Goal: Task Accomplishment & Management: Use online tool/utility

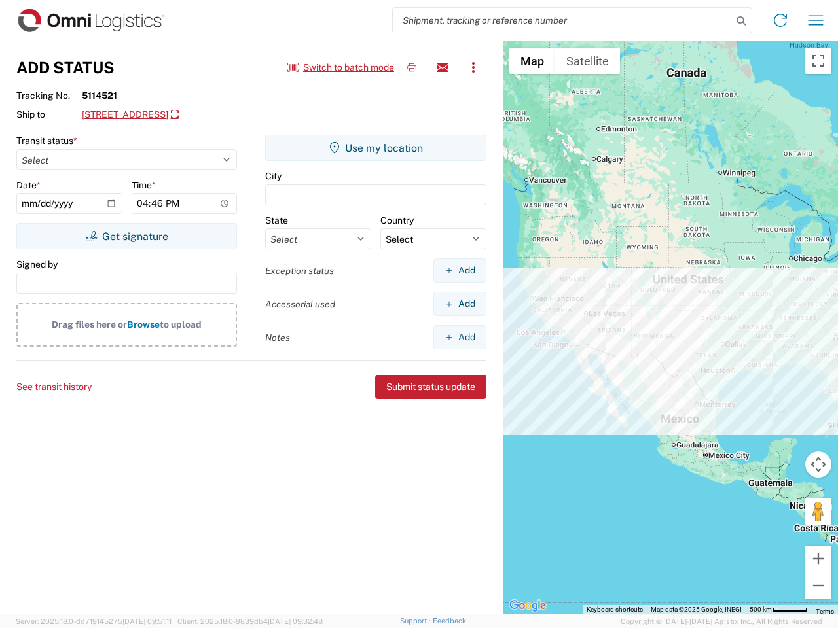
click at [562, 20] on input "search" at bounding box center [562, 20] width 339 height 25
click at [741, 21] on icon at bounding box center [741, 21] width 18 height 18
click at [780, 20] on icon at bounding box center [780, 20] width 21 height 21
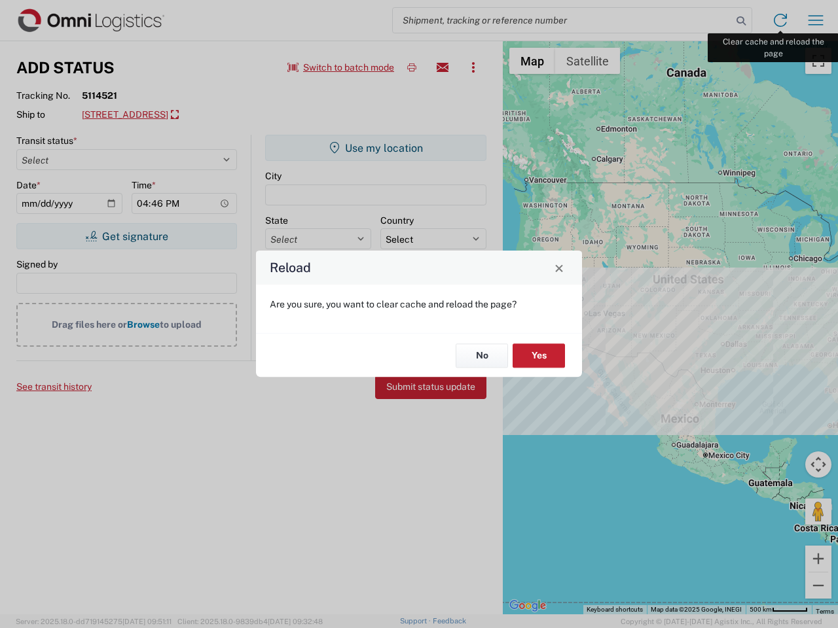
click at [816, 20] on div "Reload Are you sure, you want to clear cache and reload the page? No Yes" at bounding box center [419, 314] width 838 height 628
click at [341, 67] on div "Reload Are you sure, you want to clear cache and reload the page? No Yes" at bounding box center [419, 314] width 838 height 628
click at [412, 67] on div "Reload Are you sure, you want to clear cache and reload the page? No Yes" at bounding box center [419, 314] width 838 height 628
click at [443, 67] on div "Reload Are you sure, you want to clear cache and reload the page? No Yes" at bounding box center [419, 314] width 838 height 628
click at [473, 67] on div "Reload Are you sure, you want to clear cache and reload the page? No Yes" at bounding box center [419, 314] width 838 height 628
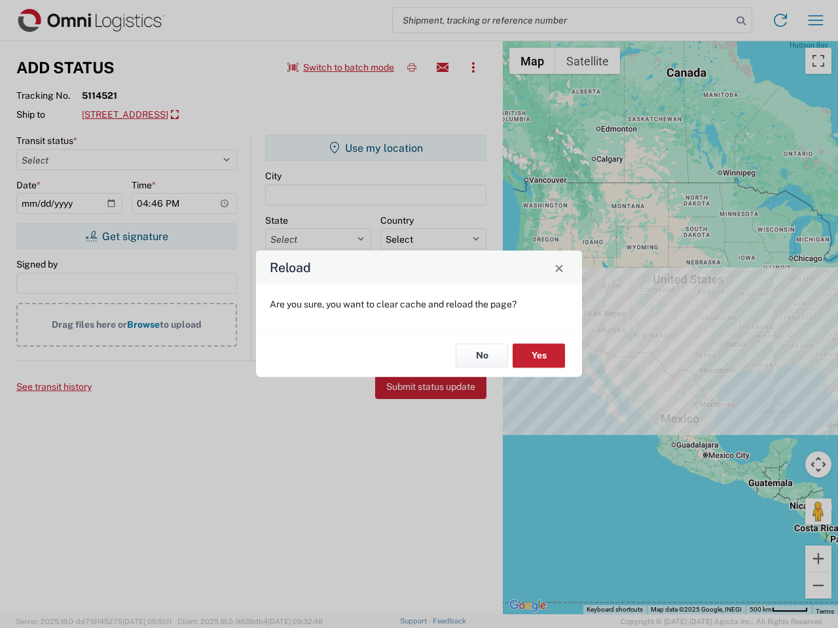
click at [200, 115] on div "Reload Are you sure, you want to clear cache and reload the page? No Yes" at bounding box center [419, 314] width 838 height 628
click at [126, 236] on div "Reload Are you sure, you want to clear cache and reload the page? No Yes" at bounding box center [419, 314] width 838 height 628
